Goal: Book appointment/travel/reservation

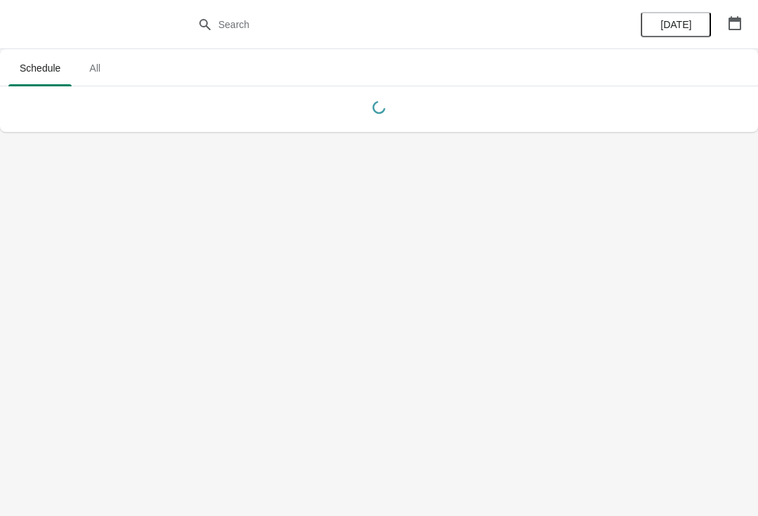
click at [736, 25] on icon "button" at bounding box center [735, 23] width 14 height 14
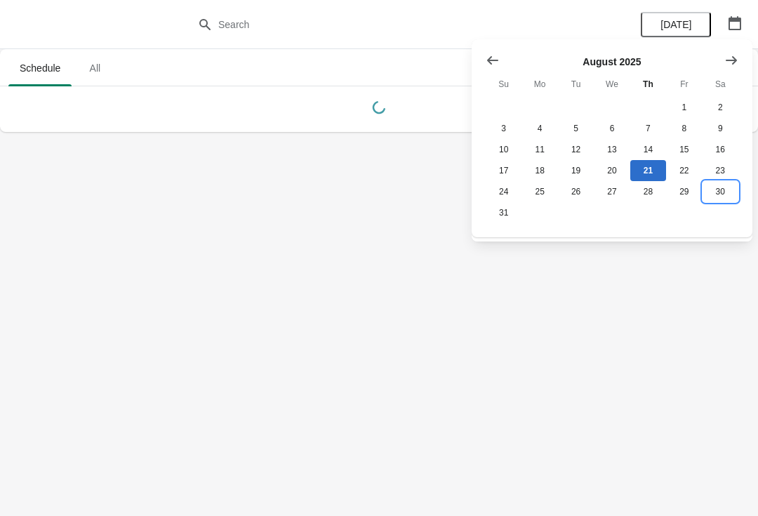
click at [721, 184] on button "30" at bounding box center [721, 191] width 36 height 21
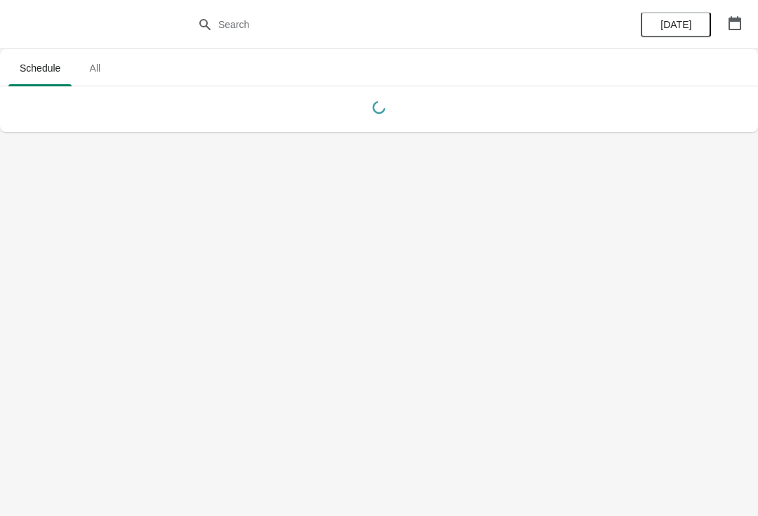
click at [736, 29] on icon "button" at bounding box center [735, 23] width 13 height 14
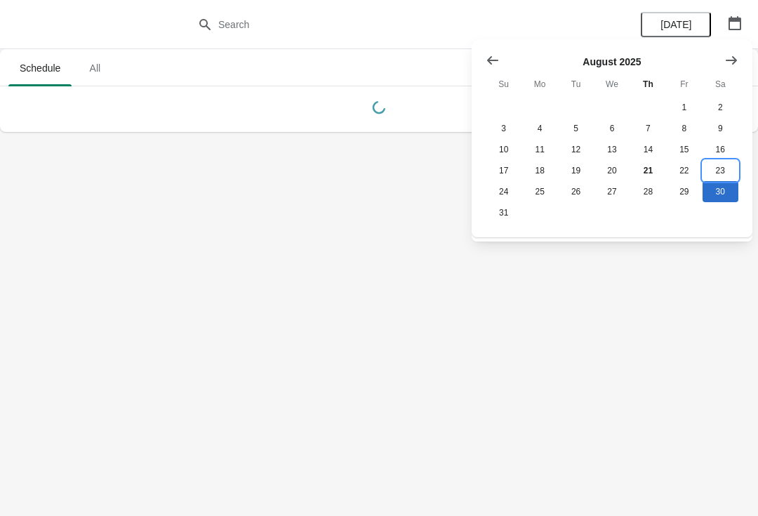
click at [725, 174] on button "23" at bounding box center [721, 170] width 36 height 21
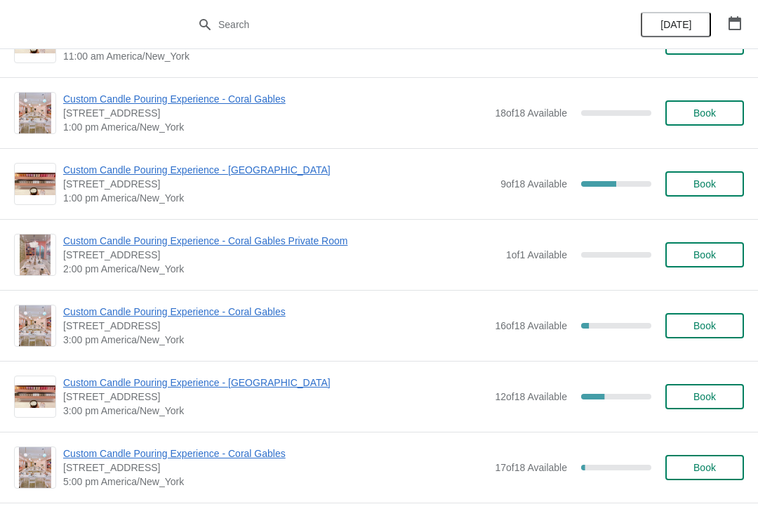
scroll to position [265, 0]
click at [262, 387] on span "Custom Candle Pouring Experience - [GEOGRAPHIC_DATA]" at bounding box center [275, 382] width 425 height 14
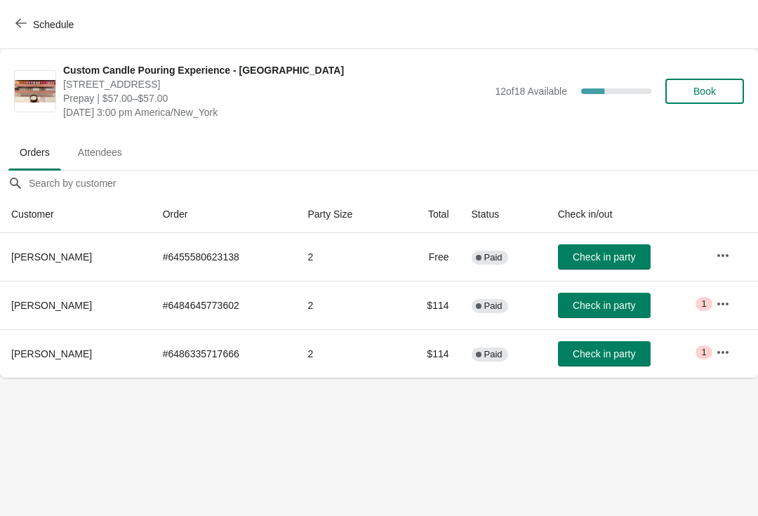
click at [730, 357] on icon "button" at bounding box center [723, 353] width 14 height 14
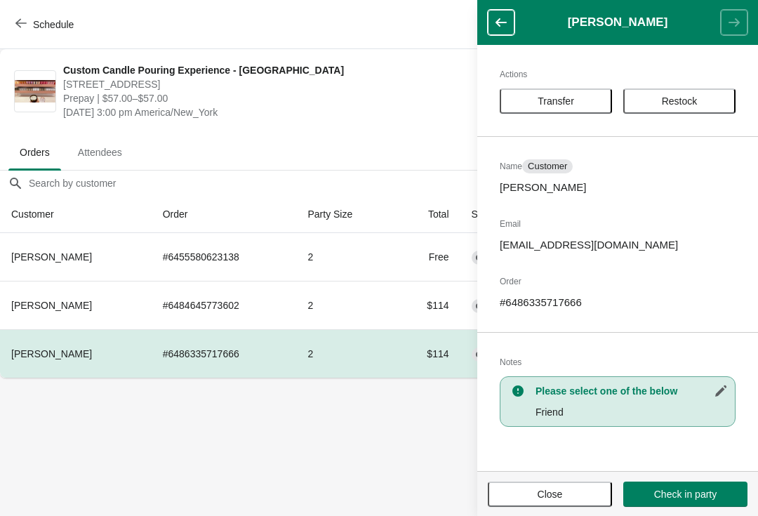
click at [565, 105] on span "Transfer" at bounding box center [556, 101] width 37 height 11
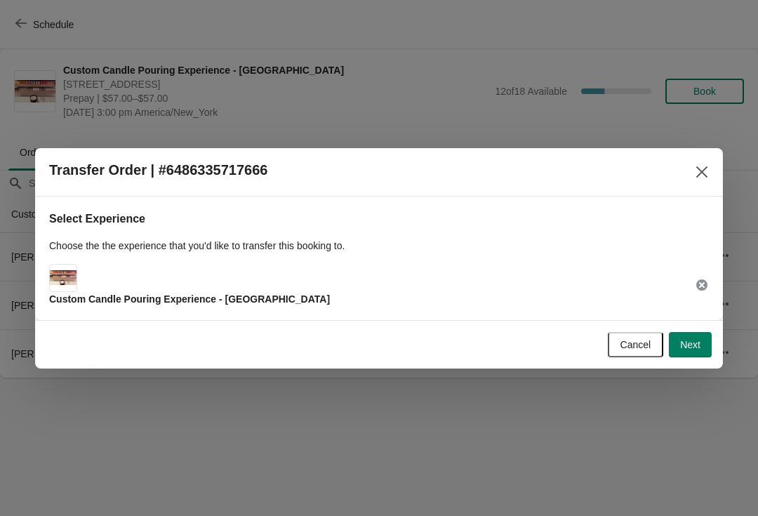
click at [705, 343] on button "Next" at bounding box center [690, 344] width 43 height 25
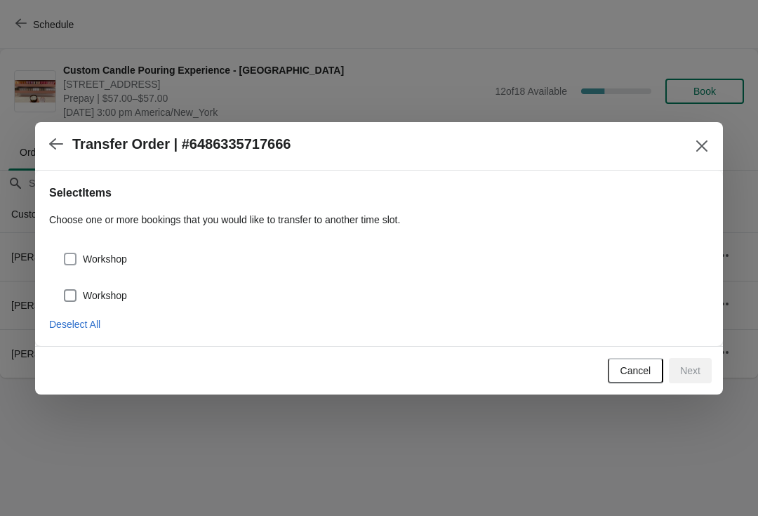
click at [121, 304] on label "Workshop" at bounding box center [95, 296] width 64 height 20
click at [65, 290] on input "Workshop" at bounding box center [64, 289] width 1 height 1
checkbox input "true"
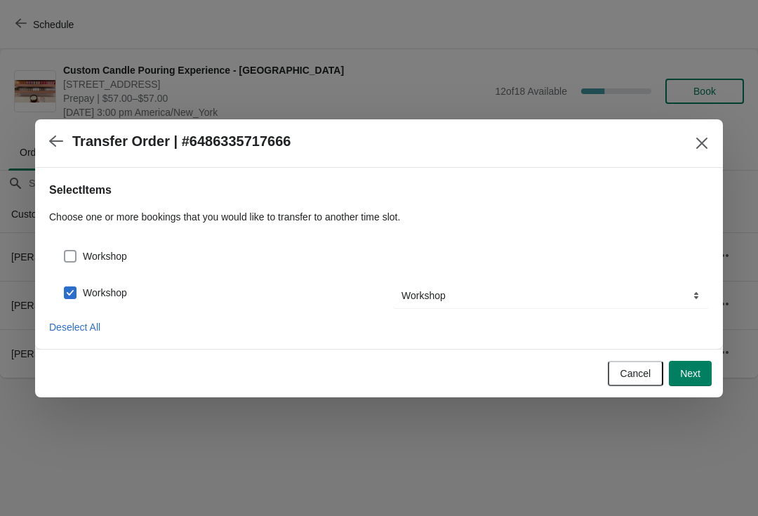
click at [94, 262] on span "Workshop" at bounding box center [105, 256] width 44 height 14
click at [65, 251] on input "Workshop" at bounding box center [64, 250] width 1 height 1
checkbox input "true"
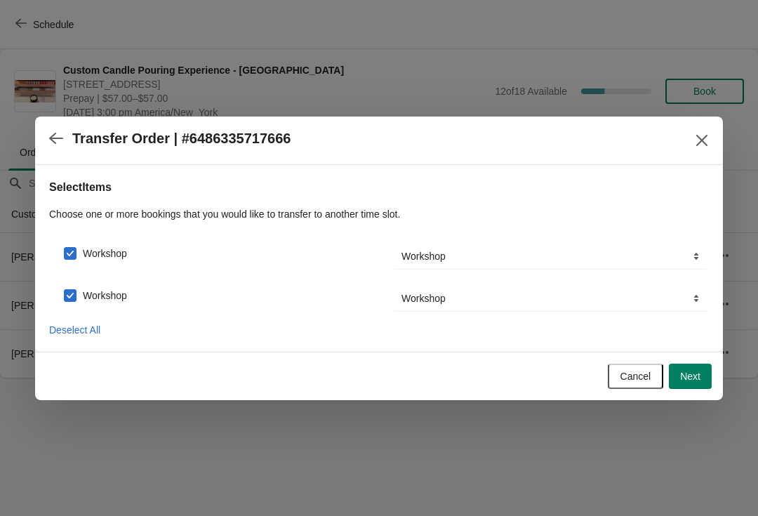
click at [685, 387] on button "Next" at bounding box center [690, 376] width 43 height 25
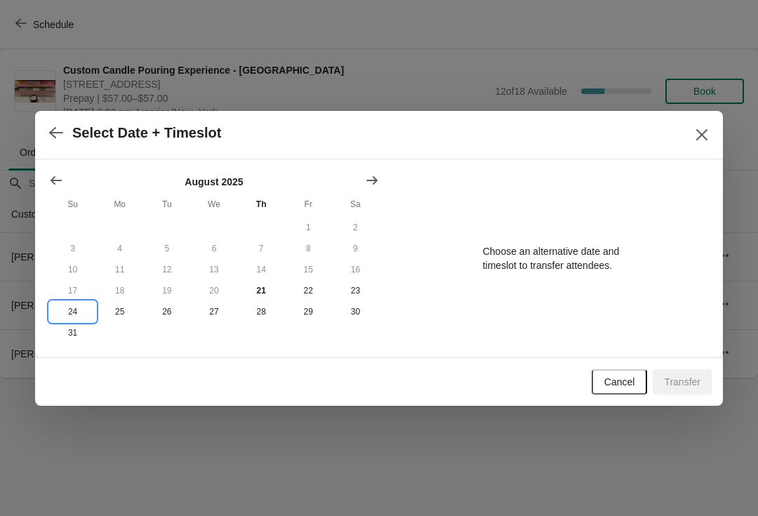
click at [75, 310] on button "24" at bounding box center [72, 311] width 47 height 21
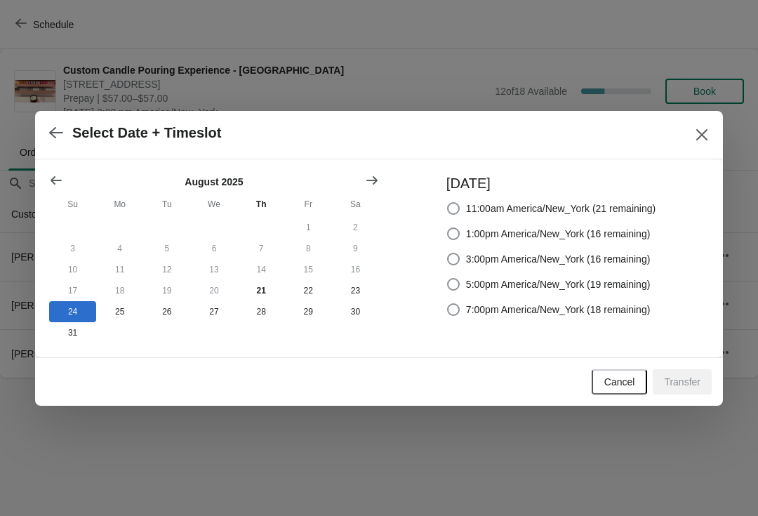
click at [563, 256] on span "3:00pm America/New_York (16 remaining)" at bounding box center [558, 259] width 185 height 14
click at [448, 254] on input "3:00pm America/New_York (16 remaining)" at bounding box center [447, 253] width 1 height 1
radio input "true"
click at [685, 388] on span "Transfer" at bounding box center [682, 381] width 37 height 11
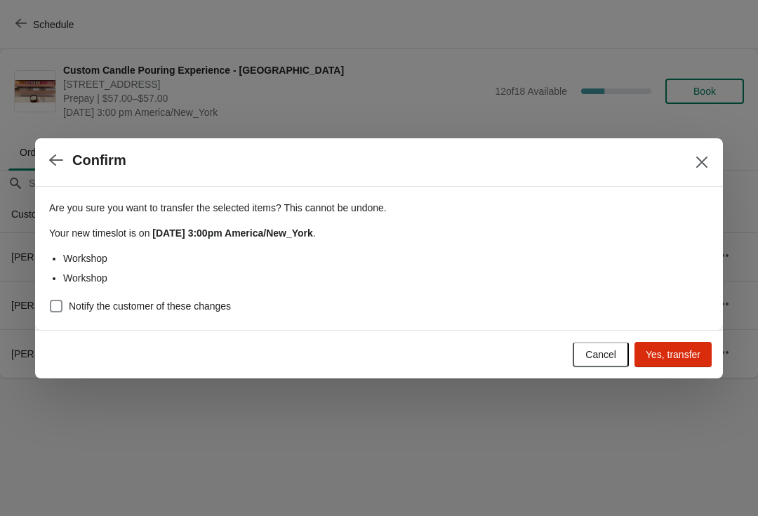
click at [140, 310] on span "Notify the customer of these changes" at bounding box center [150, 306] width 162 height 14
click at [51, 301] on input "Notify the customer of these changes" at bounding box center [50, 300] width 1 height 1
checkbox input "true"
click at [690, 365] on button "Yes, transfer" at bounding box center [673, 354] width 77 height 25
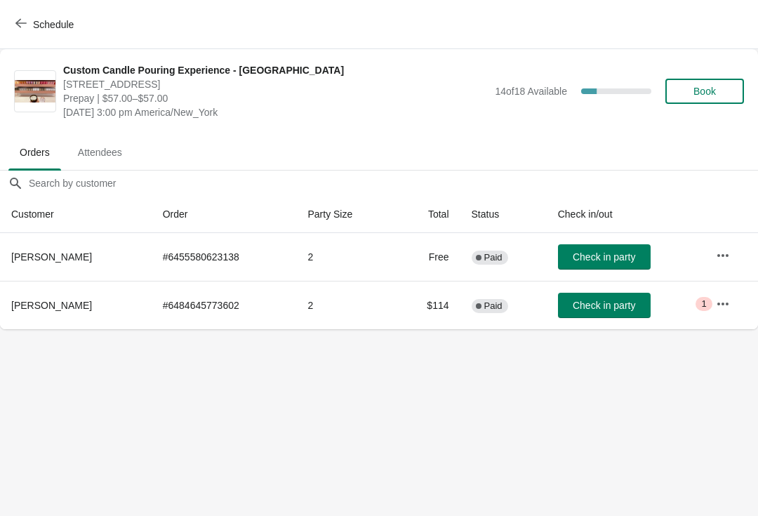
click at [72, 8] on div "Schedule" at bounding box center [379, 24] width 758 height 49
click at [80, 12] on button "Schedule" at bounding box center [46, 24] width 78 height 25
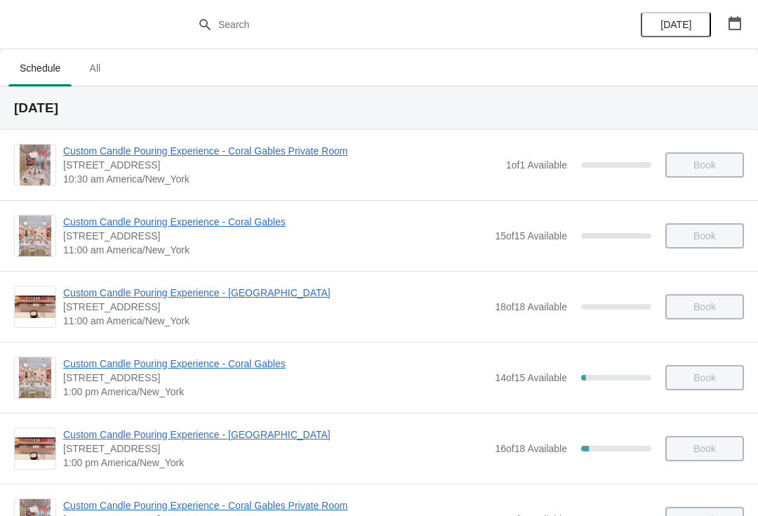
click at [671, 13] on button "[DATE]" at bounding box center [676, 24] width 70 height 25
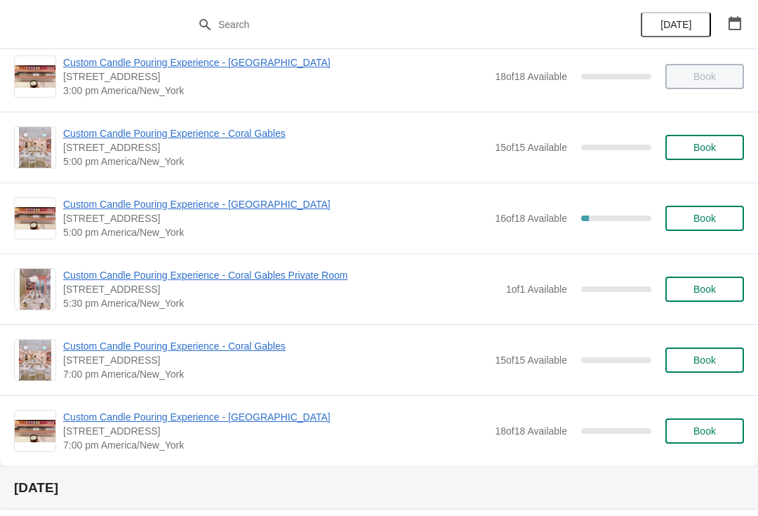
scroll to position [576, 0]
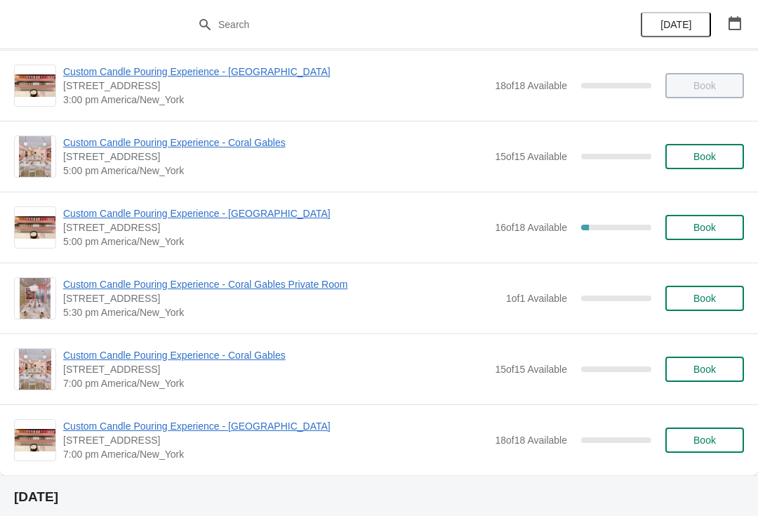
click at [179, 220] on span "Custom Candle Pouring Experience - [GEOGRAPHIC_DATA]" at bounding box center [275, 213] width 425 height 14
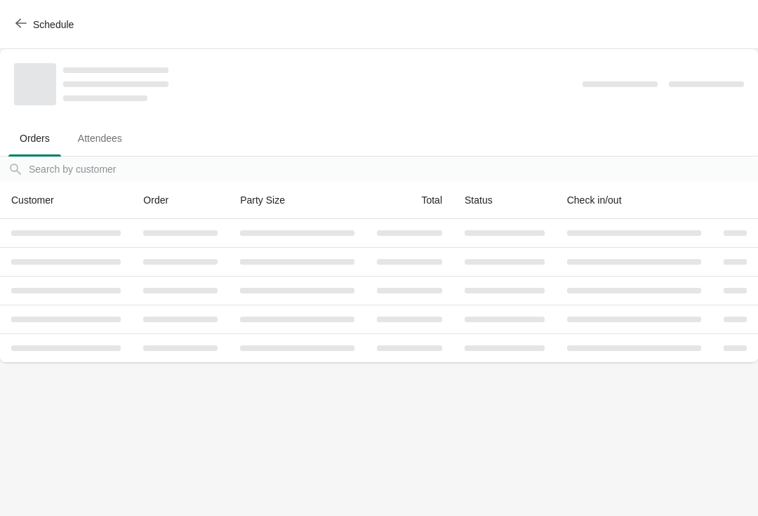
scroll to position [0, 0]
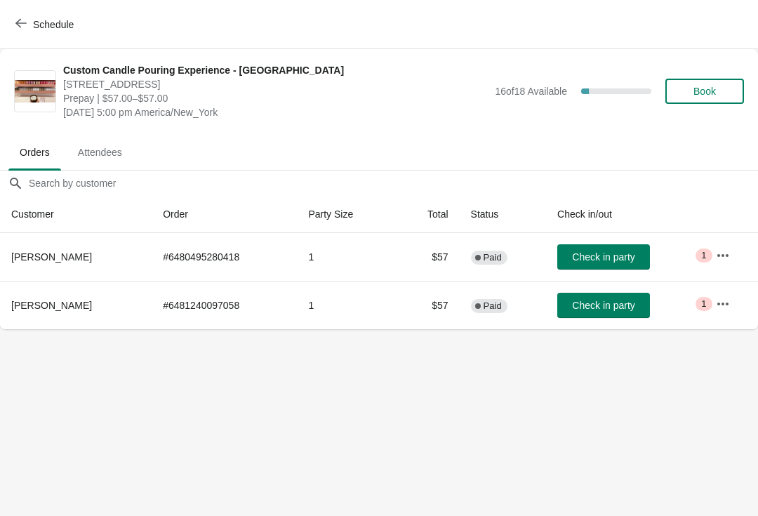
click at [58, 17] on button "Schedule" at bounding box center [46, 24] width 78 height 25
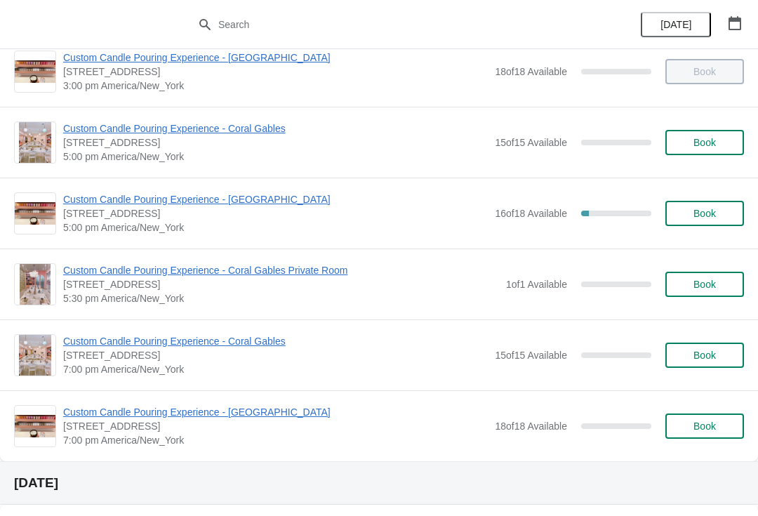
scroll to position [586, 0]
